Goal: Task Accomplishment & Management: Complete application form

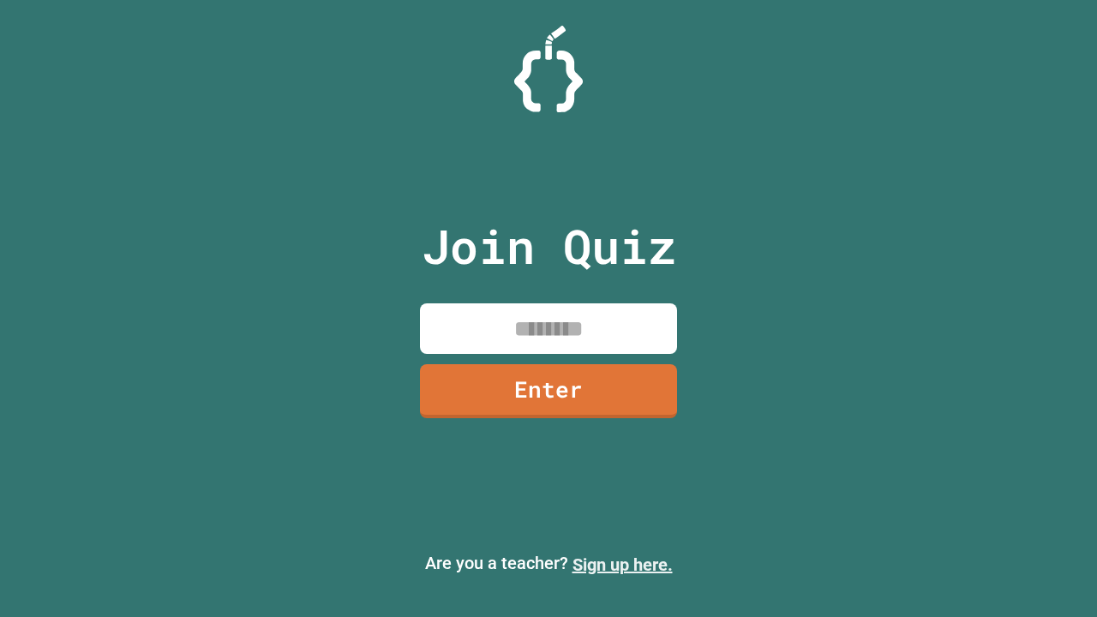
click at [622, 565] on link "Sign up here." at bounding box center [623, 565] width 100 height 21
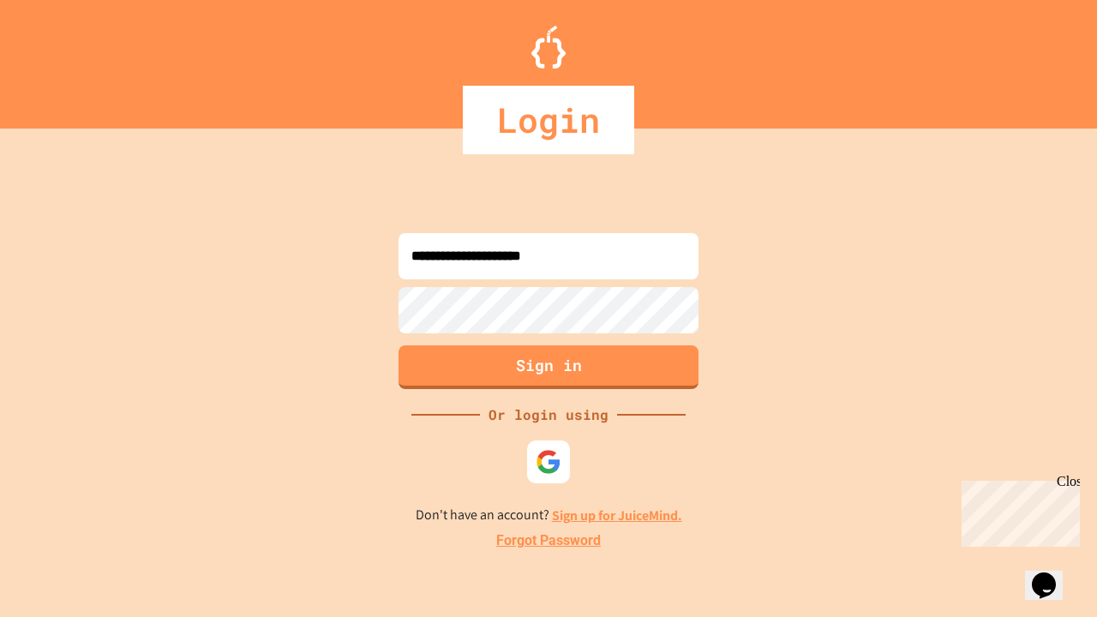
type input "**********"
